Goal: Download file/media

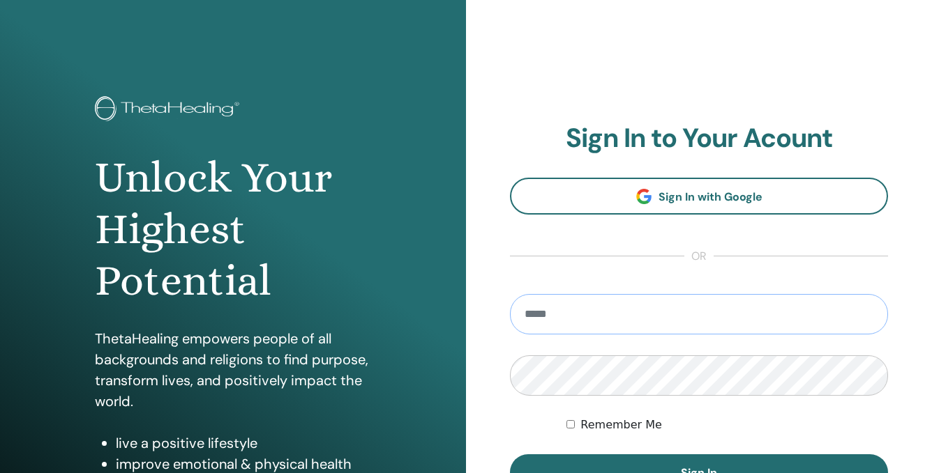
type input "**********"
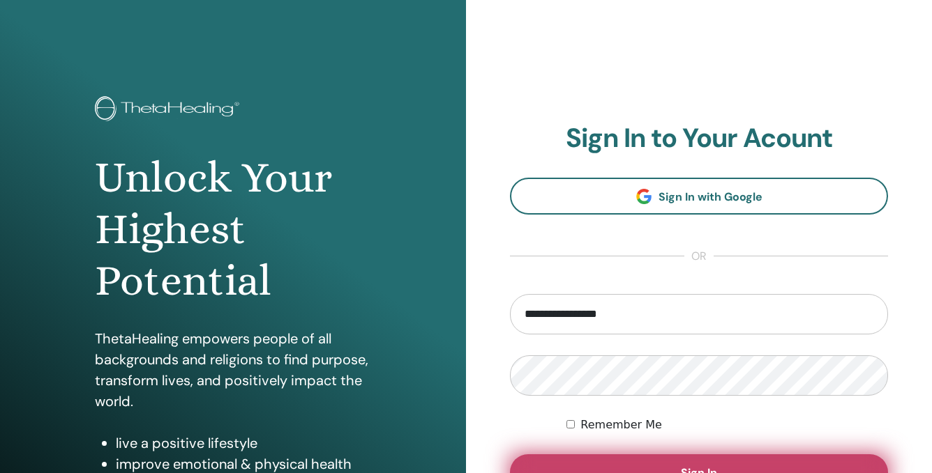
click at [623, 471] on button "Sign In" at bounding box center [699, 473] width 378 height 36
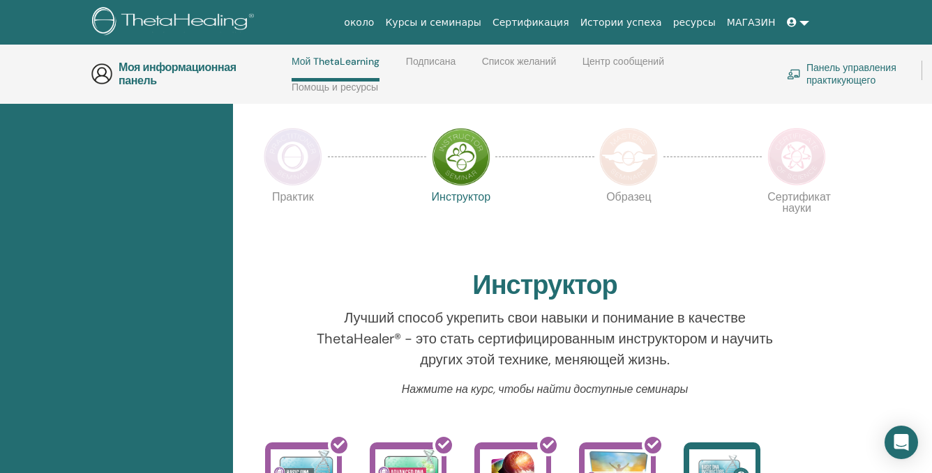
scroll to position [336, 0]
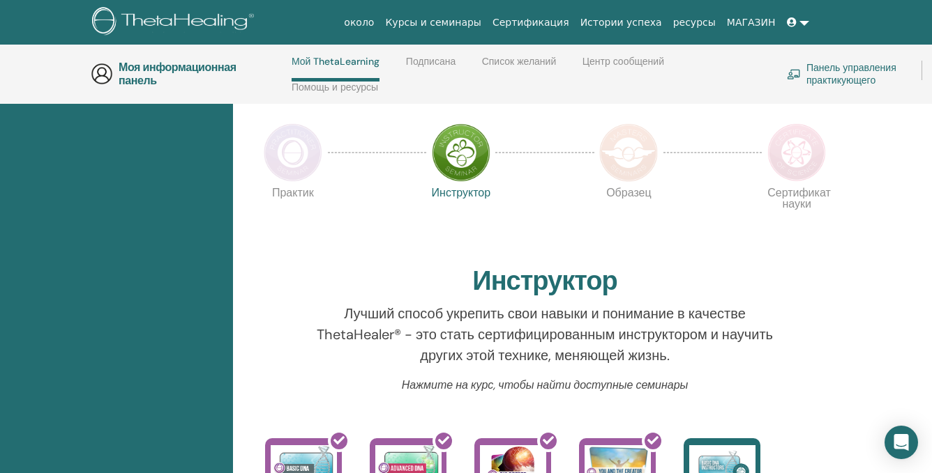
click at [290, 149] on img at bounding box center [293, 152] width 59 height 59
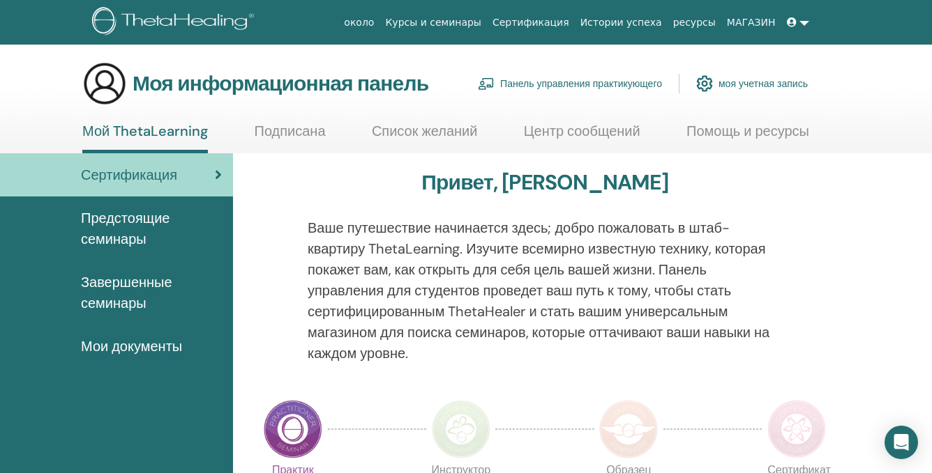
scroll to position [18, 0]
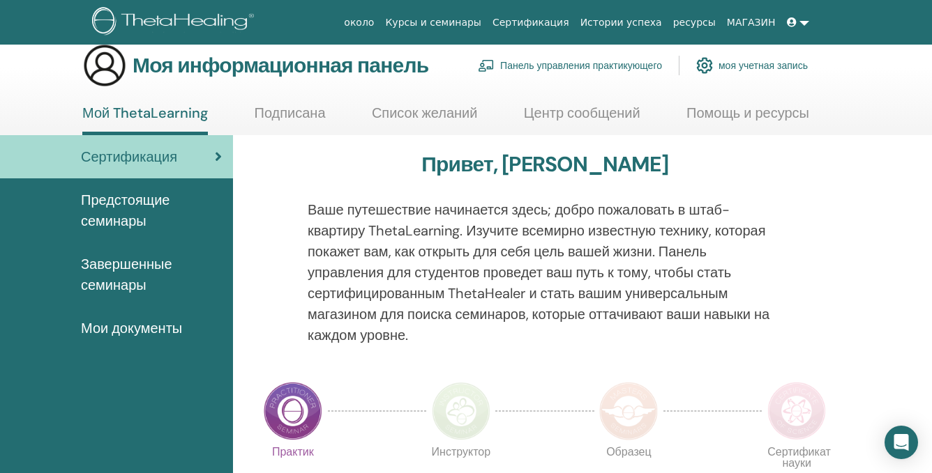
click at [146, 263] on span "Завершенные семинары" at bounding box center [151, 275] width 141 height 42
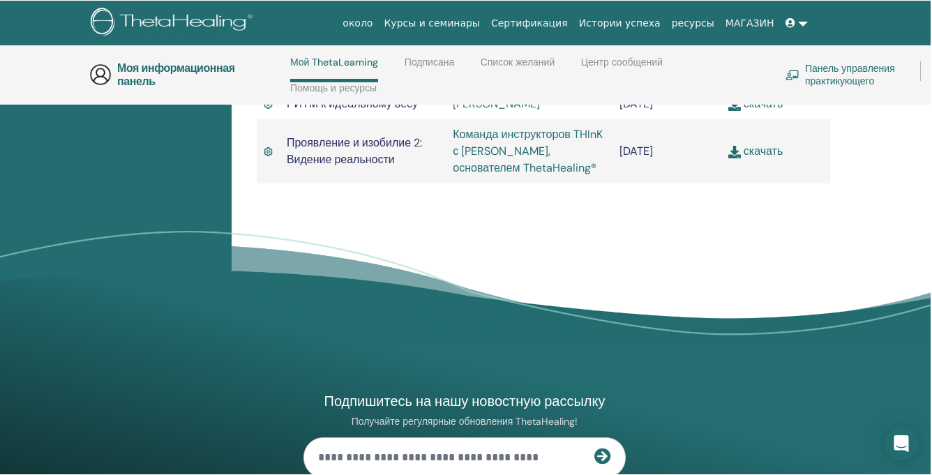
scroll to position [861, 3]
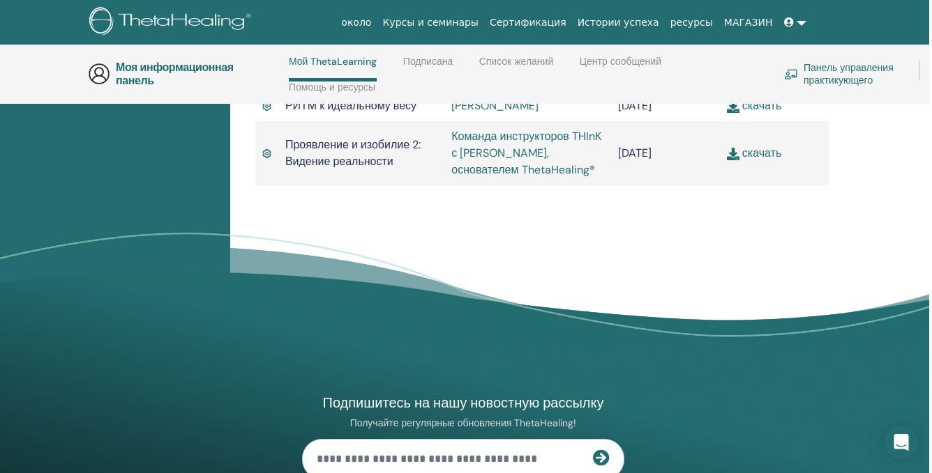
click at [751, 160] on link "скачать" at bounding box center [754, 153] width 54 height 15
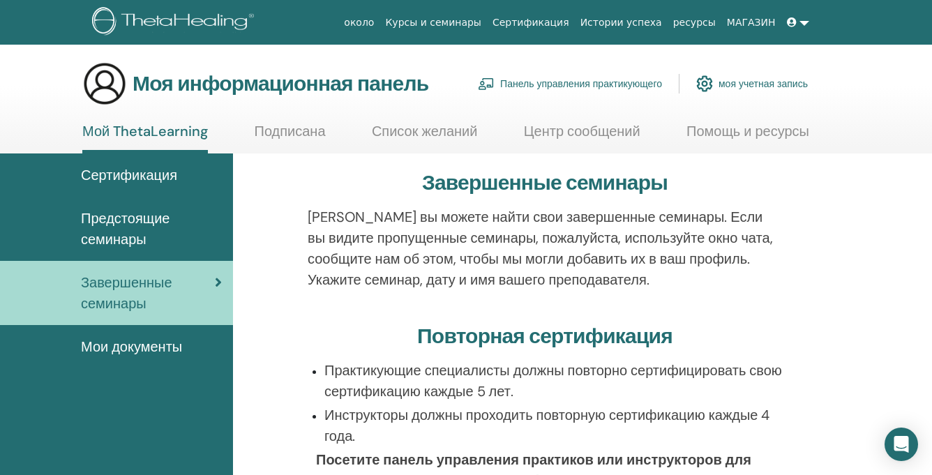
scroll to position [0, 0]
